Goal: Task Accomplishment & Management: Manage account settings

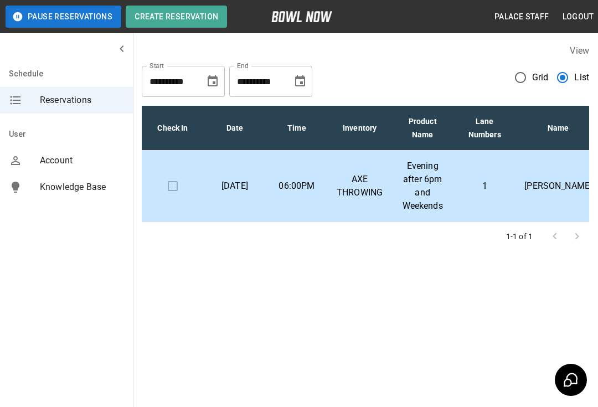
click at [471, 187] on p "1" at bounding box center [485, 185] width 44 height 13
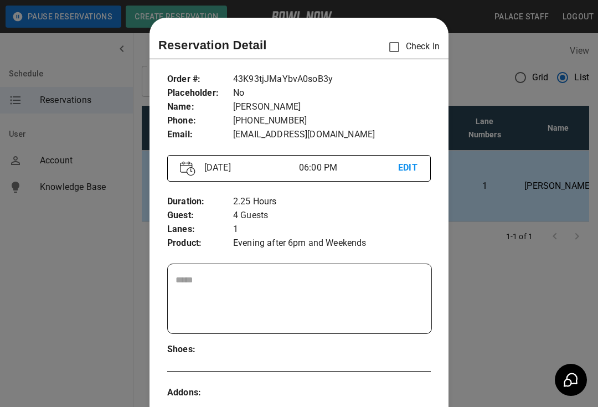
scroll to position [18, 0]
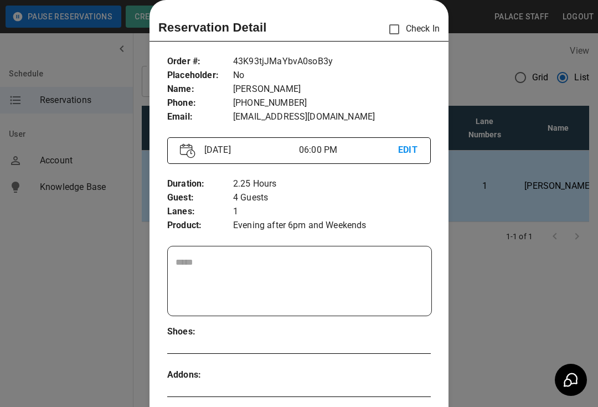
click at [507, 304] on div at bounding box center [299, 203] width 598 height 407
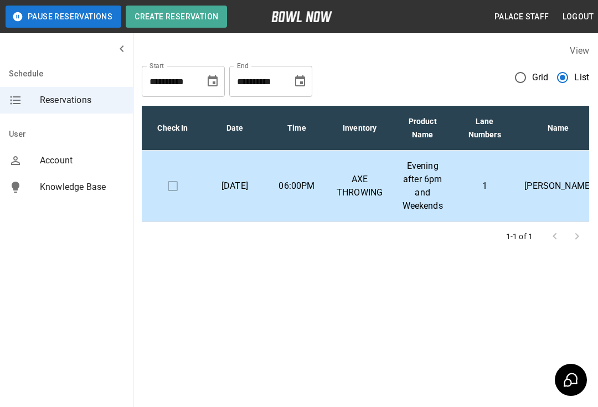
scroll to position [20, 0]
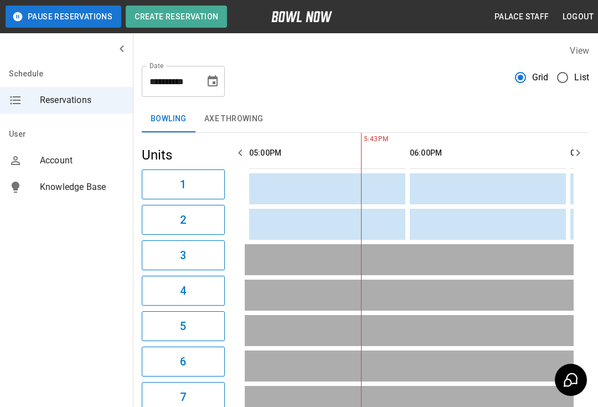
click at [547, 70] on label "Grid" at bounding box center [529, 77] width 40 height 23
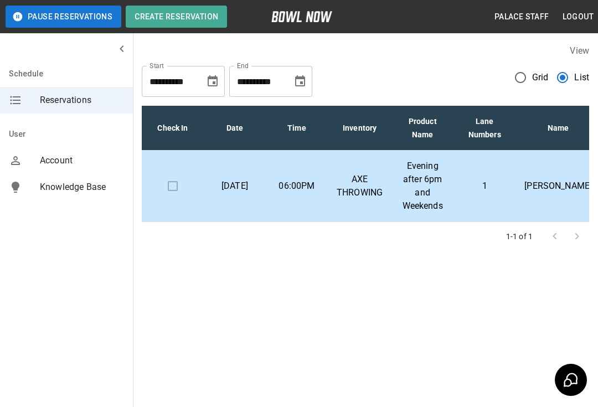
click at [414, 176] on p "Evening after 6pm and Weekends" at bounding box center [423, 186] width 44 height 53
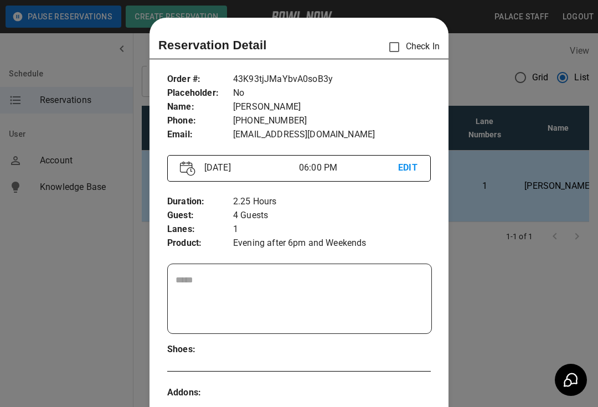
click at [510, 294] on div at bounding box center [299, 203] width 598 height 407
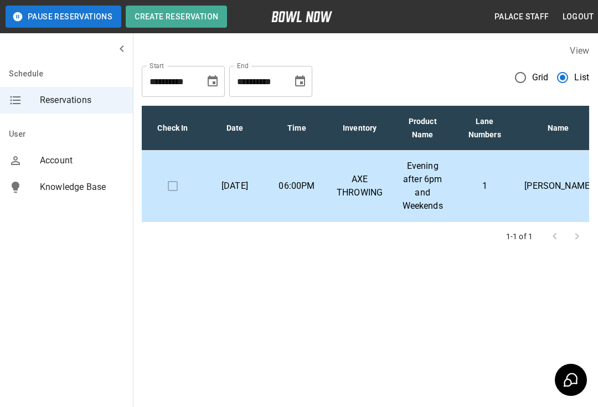
click at [367, 183] on p "AXE THROWING" at bounding box center [360, 186] width 46 height 27
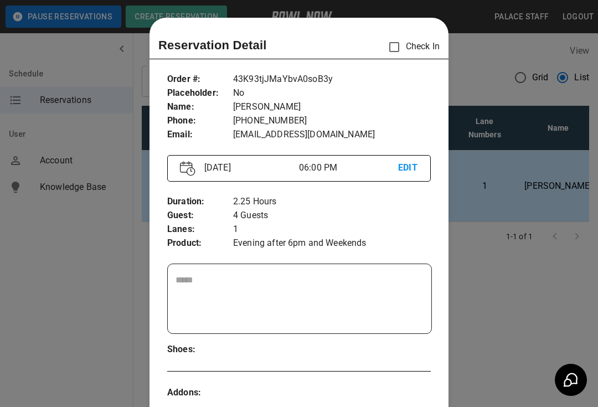
click at [489, 299] on div at bounding box center [299, 203] width 598 height 407
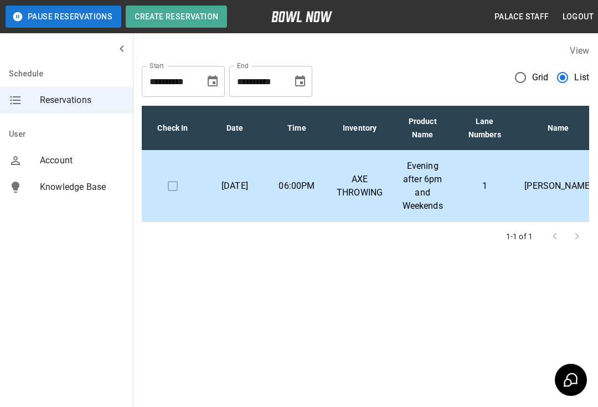
click at [503, 305] on div "**********" at bounding box center [299, 160] width 598 height 320
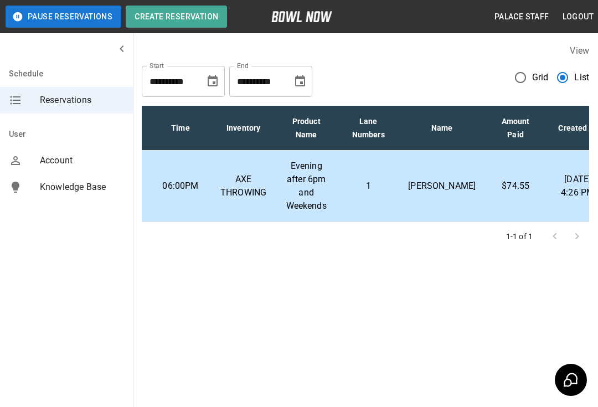
scroll to position [0, 113]
click at [250, 185] on p "AXE THROWING" at bounding box center [247, 186] width 46 height 27
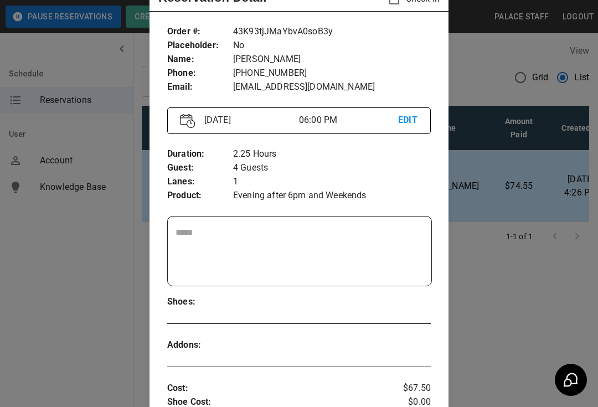
scroll to position [28, 0]
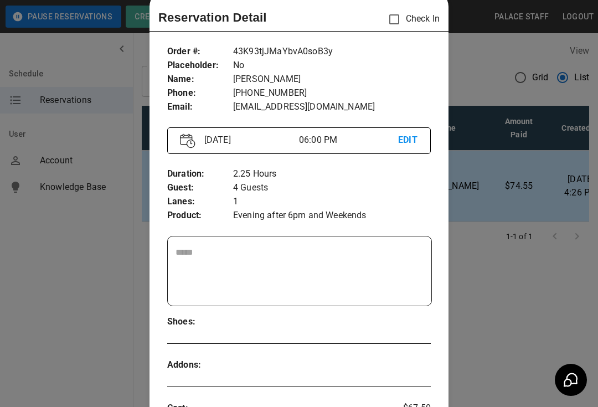
click at [416, 135] on p "EDIT" at bounding box center [408, 141] width 20 height 14
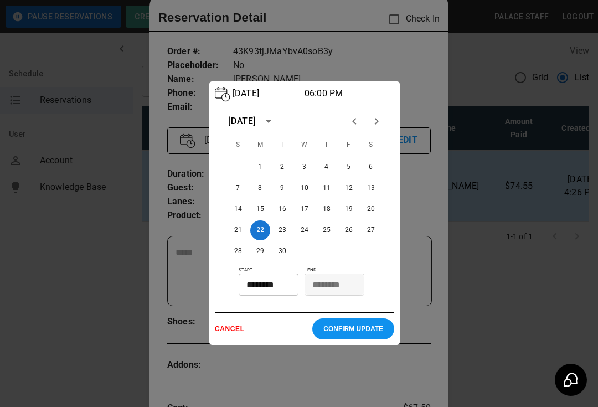
click at [435, 269] on div at bounding box center [299, 203] width 598 height 407
click at [227, 332] on p "CANCEL" at bounding box center [264, 329] width 98 height 8
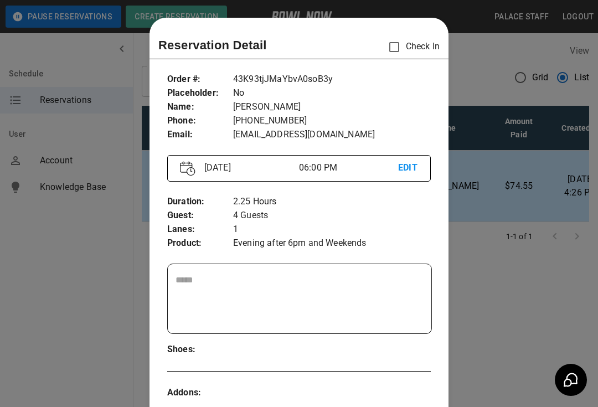
scroll to position [0, 0]
click at [516, 297] on div at bounding box center [299, 203] width 598 height 407
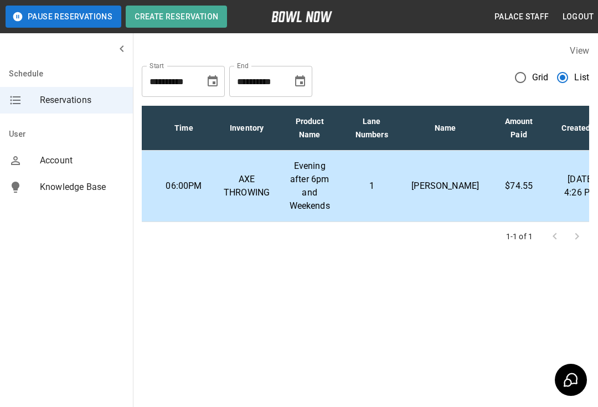
click at [366, 207] on td "1" at bounding box center [372, 186] width 62 height 71
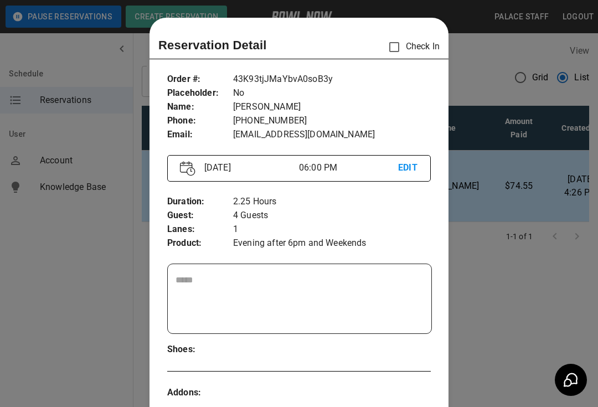
scroll to position [18, 0]
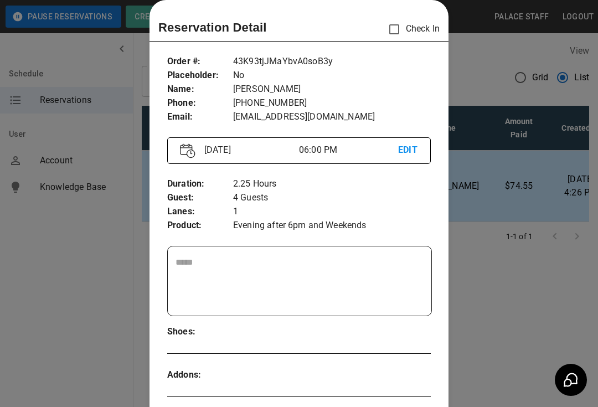
click at [522, 266] on div at bounding box center [299, 203] width 598 height 407
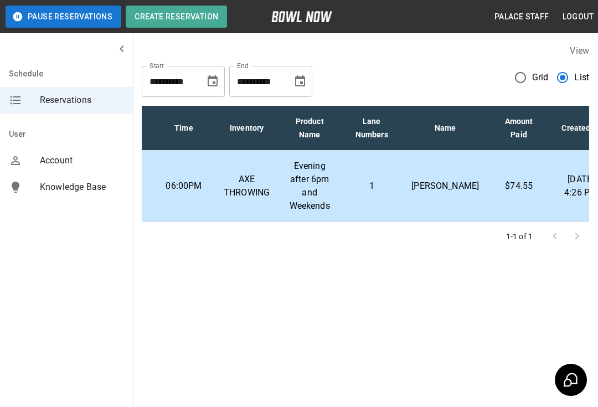
click at [300, 213] on td "Evening after 6pm and Weekends" at bounding box center [310, 186] width 62 height 71
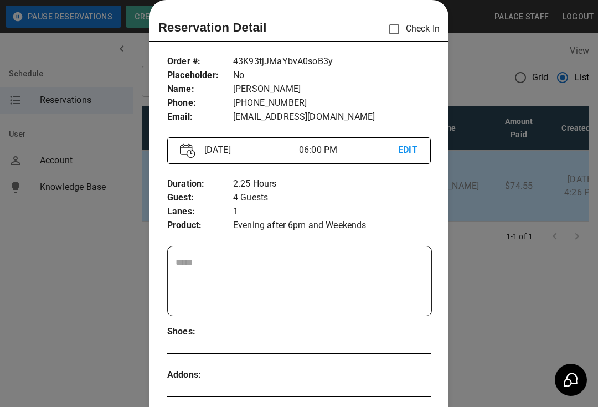
click at [505, 342] on div at bounding box center [299, 203] width 598 height 407
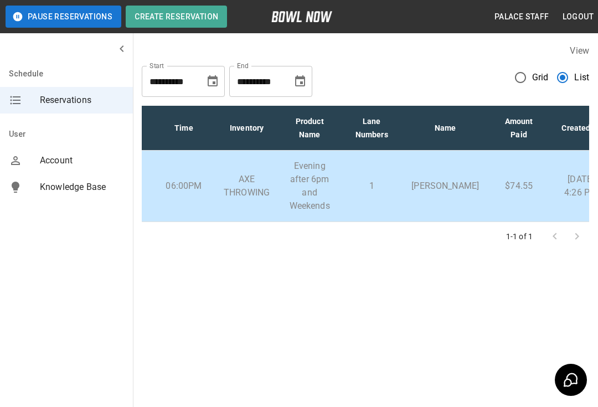
click at [393, 187] on p "1" at bounding box center [372, 185] width 44 height 13
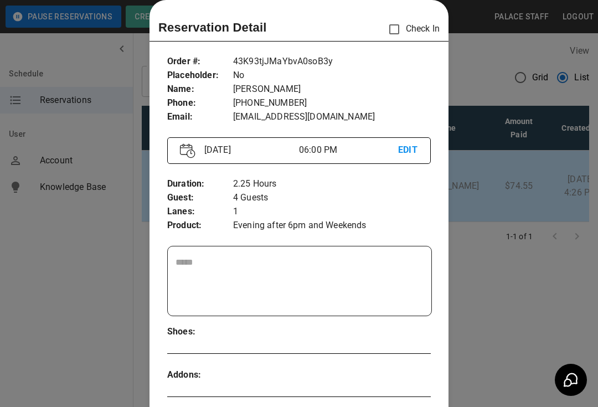
click at [494, 293] on div at bounding box center [299, 203] width 598 height 407
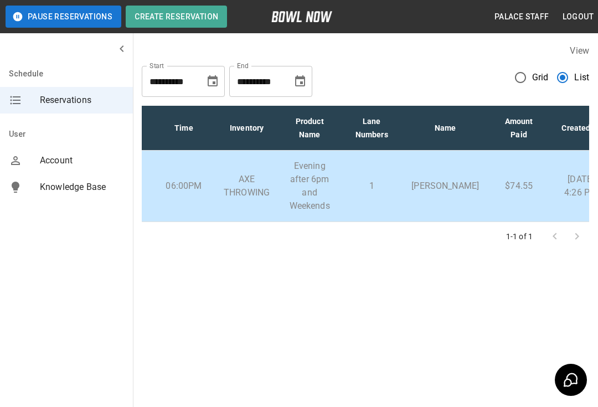
click at [302, 194] on p "Evening after 6pm and Weekends" at bounding box center [310, 186] width 44 height 53
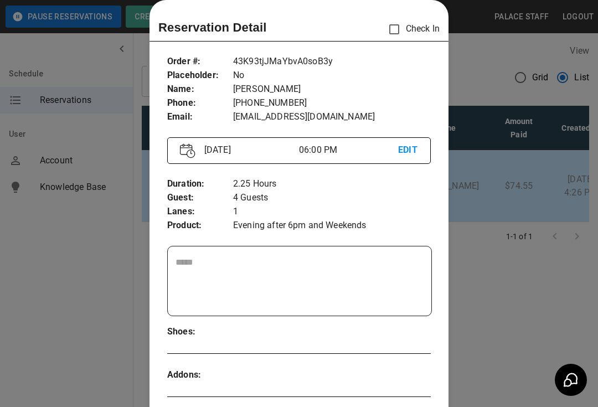
click at [536, 358] on div at bounding box center [299, 203] width 598 height 407
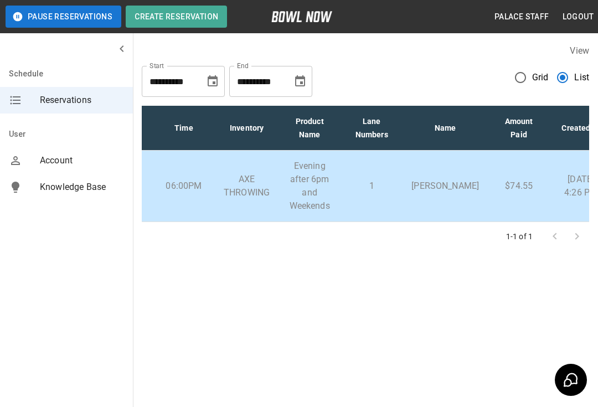
click at [291, 198] on p "Evening after 6pm and Weekends" at bounding box center [310, 186] width 44 height 53
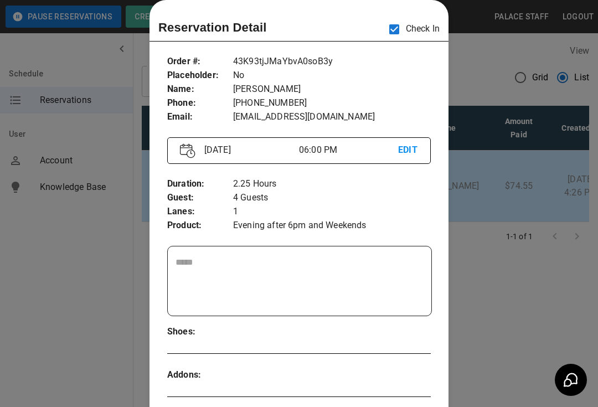
click at [514, 238] on div at bounding box center [299, 203] width 598 height 407
